Goal: Task Accomplishment & Management: Use online tool/utility

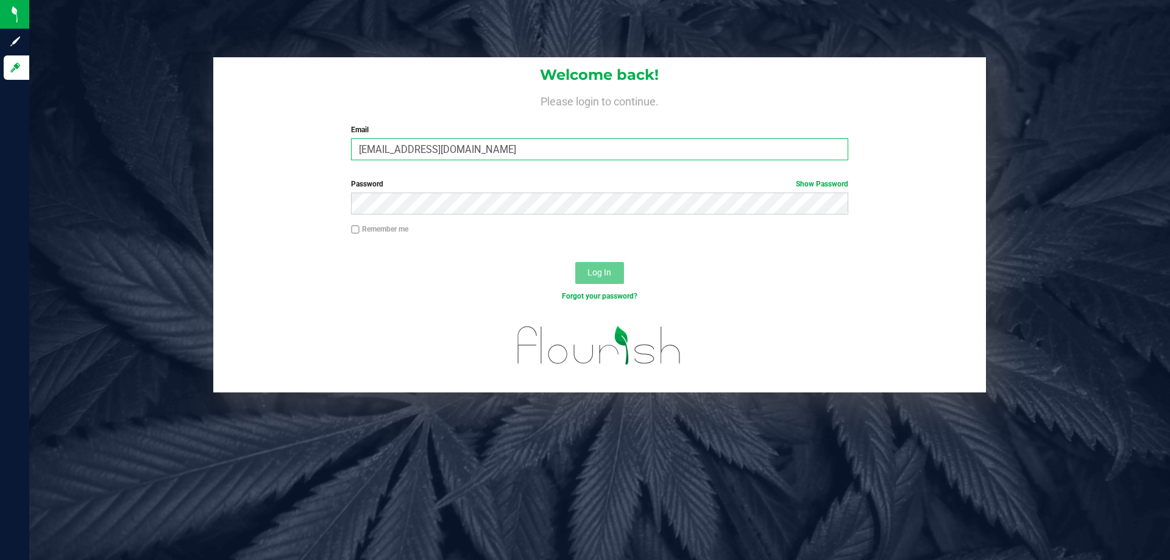
type input "[EMAIL_ADDRESS][DOMAIN_NAME]"
click at [575, 262] on button "Log In" at bounding box center [599, 273] width 49 height 22
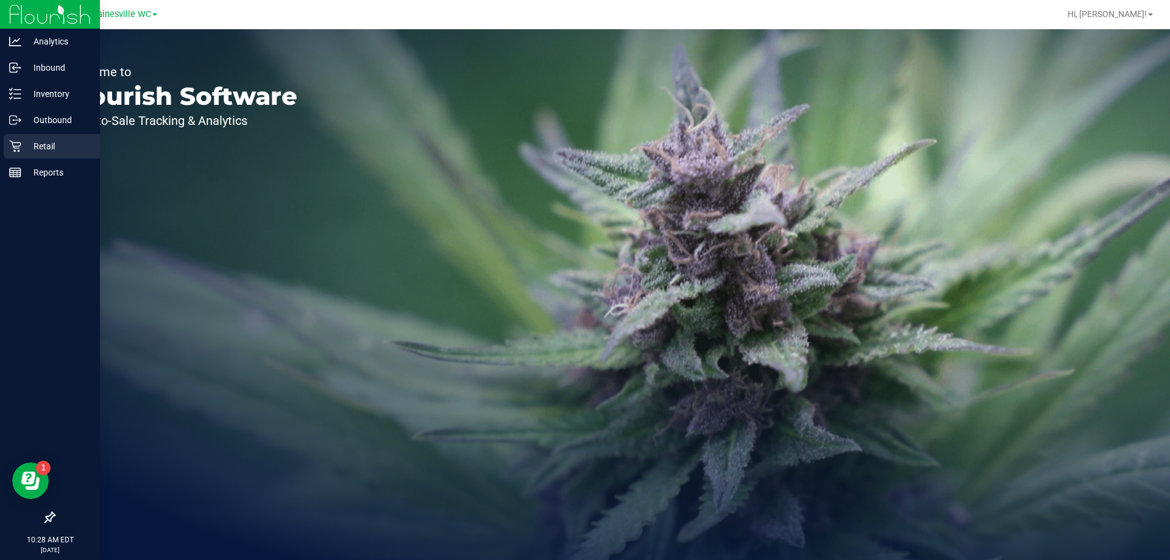
click at [27, 148] on p "Retail" at bounding box center [57, 146] width 73 height 15
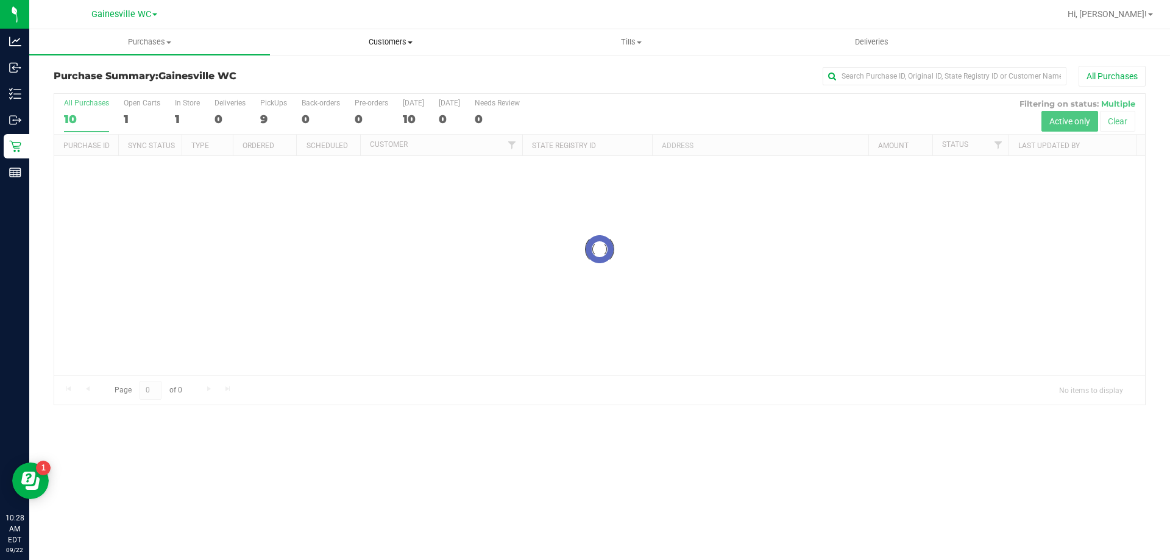
click at [396, 43] on span "Customers" at bounding box center [391, 42] width 240 height 11
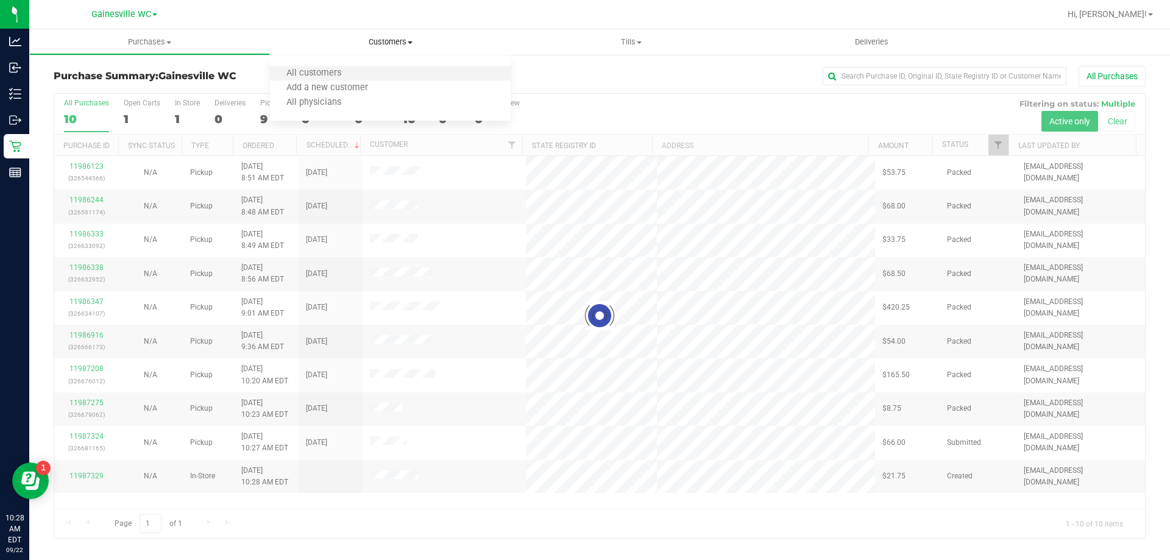
click at [385, 73] on li "All customers" at bounding box center [390, 73] width 241 height 15
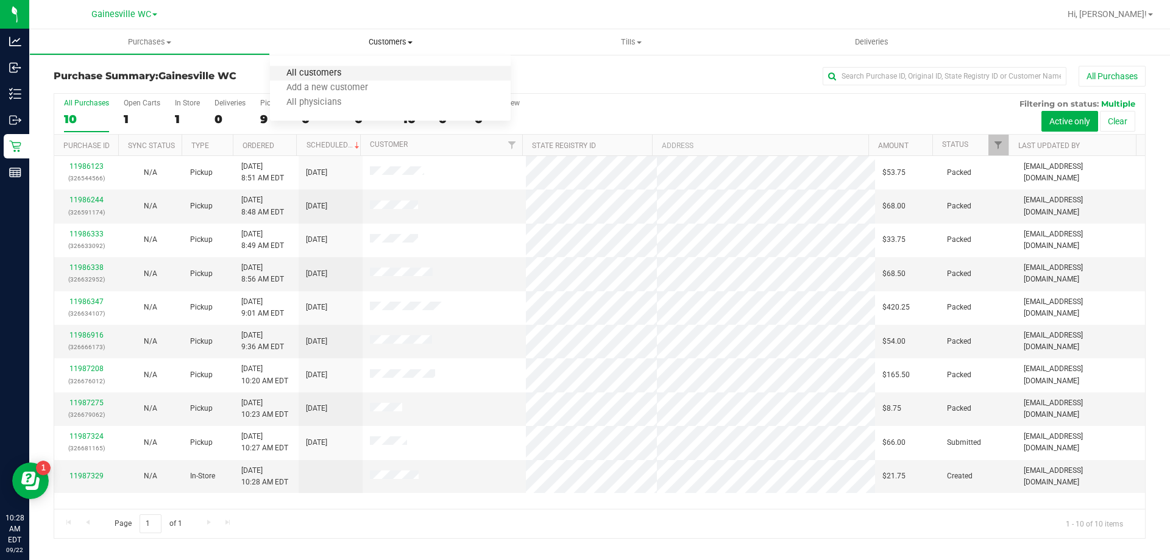
click at [302, 75] on span "All customers" at bounding box center [314, 73] width 88 height 10
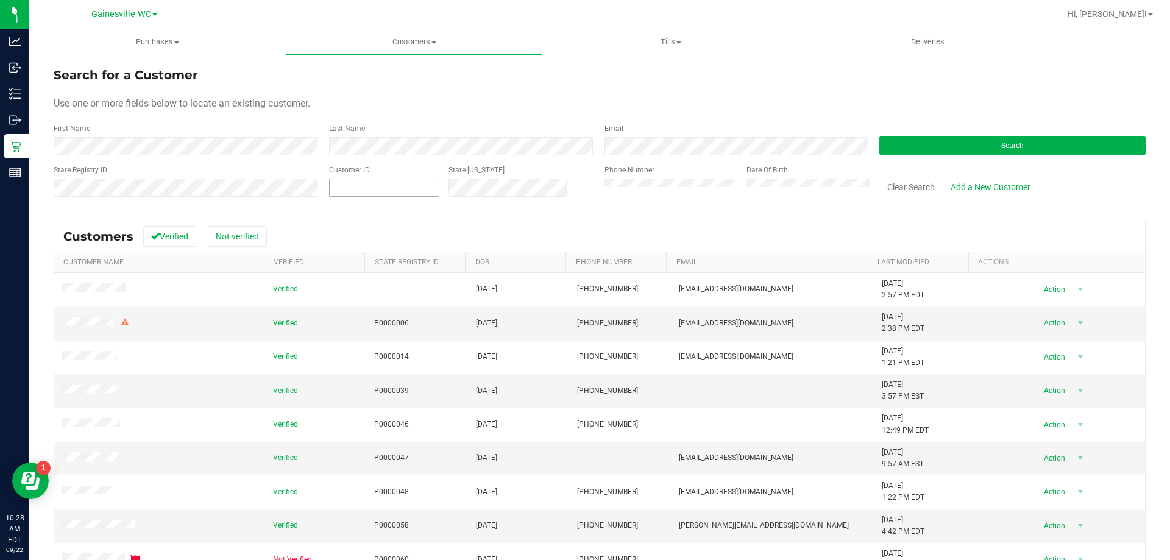
click at [355, 190] on span at bounding box center [384, 188] width 110 height 18
paste input "1585962"
type input "1585962"
click at [943, 143] on button "Search" at bounding box center [1013, 146] width 266 height 18
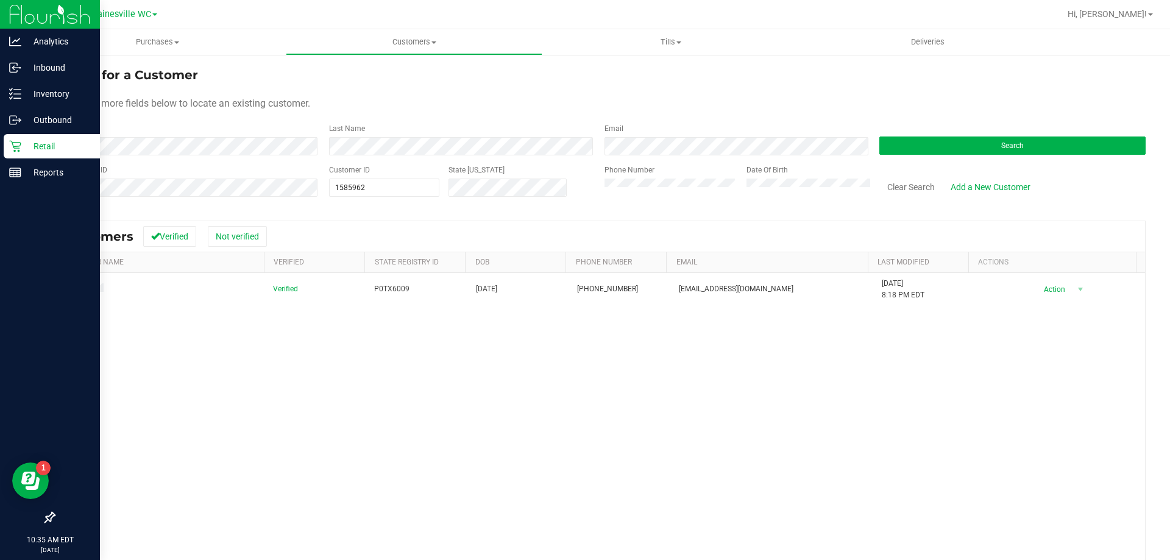
click at [40, 158] on link "Retail" at bounding box center [50, 147] width 100 height 26
